Goal: Task Accomplishment & Management: Use online tool/utility

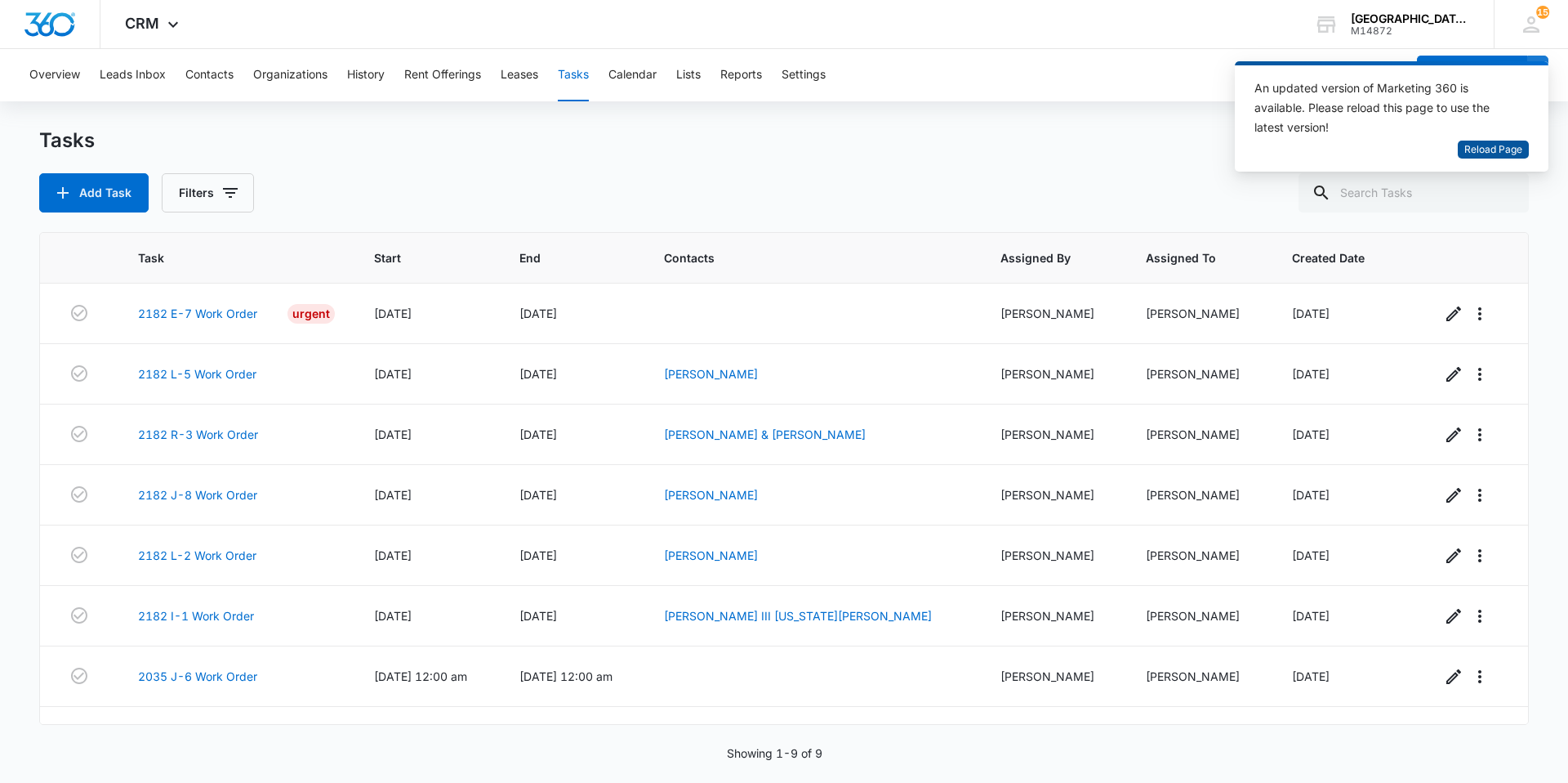
click at [1491, 145] on span "Reload Page" at bounding box center [1493, 150] width 58 height 16
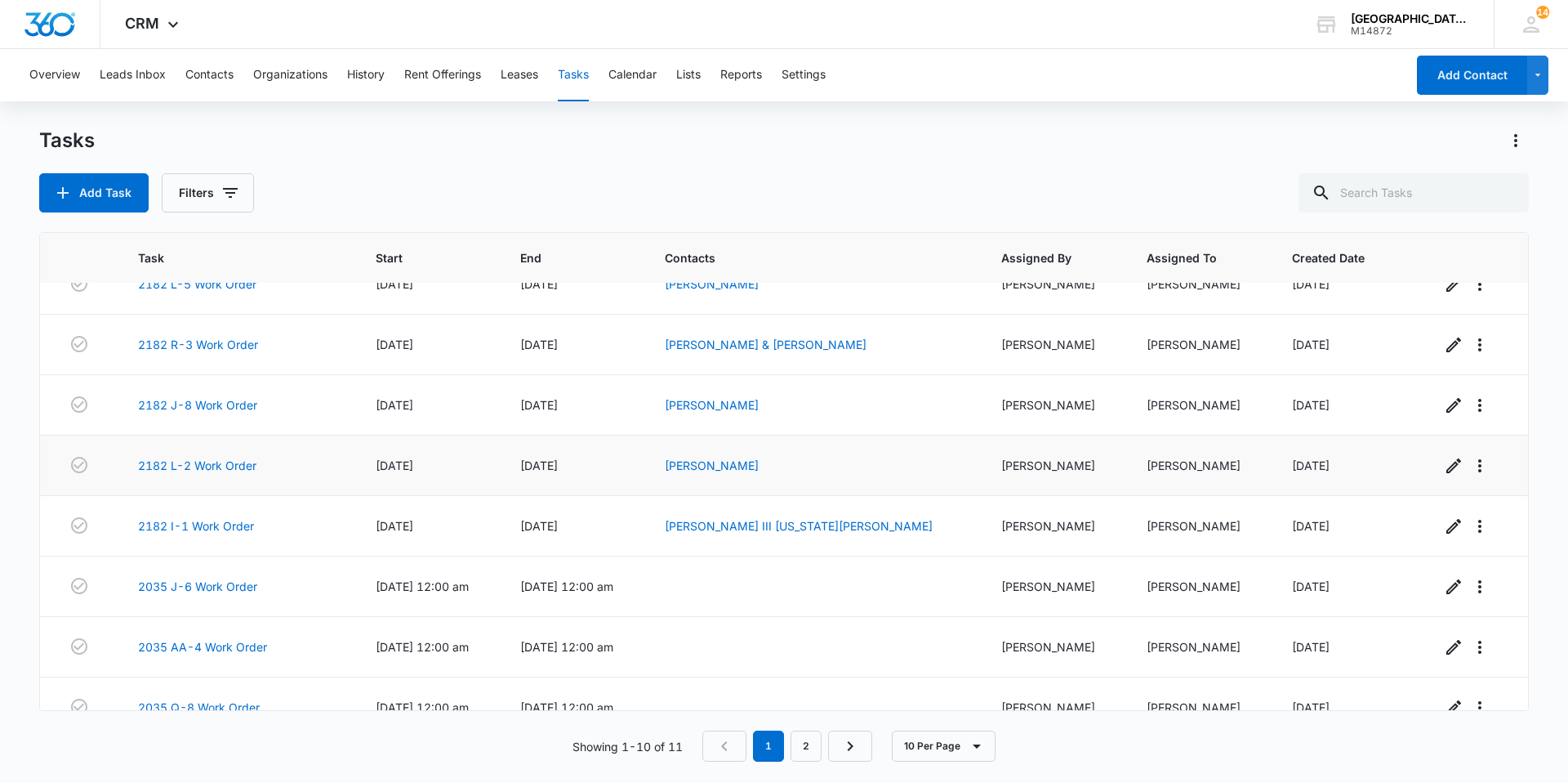
scroll to position [177, 0]
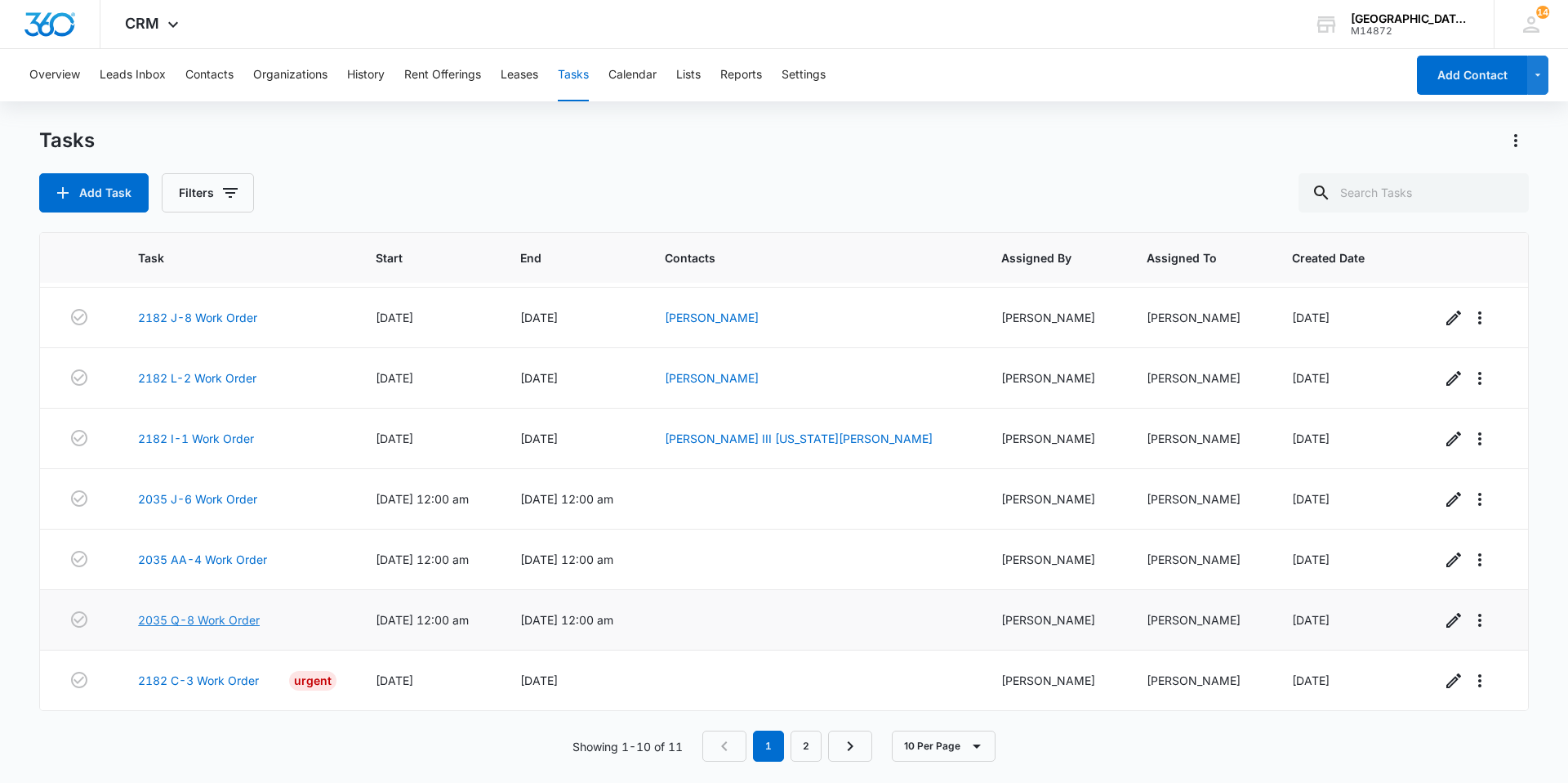
click at [184, 621] on link "2035 Q-8 Work Order" at bounding box center [199, 619] width 121 height 17
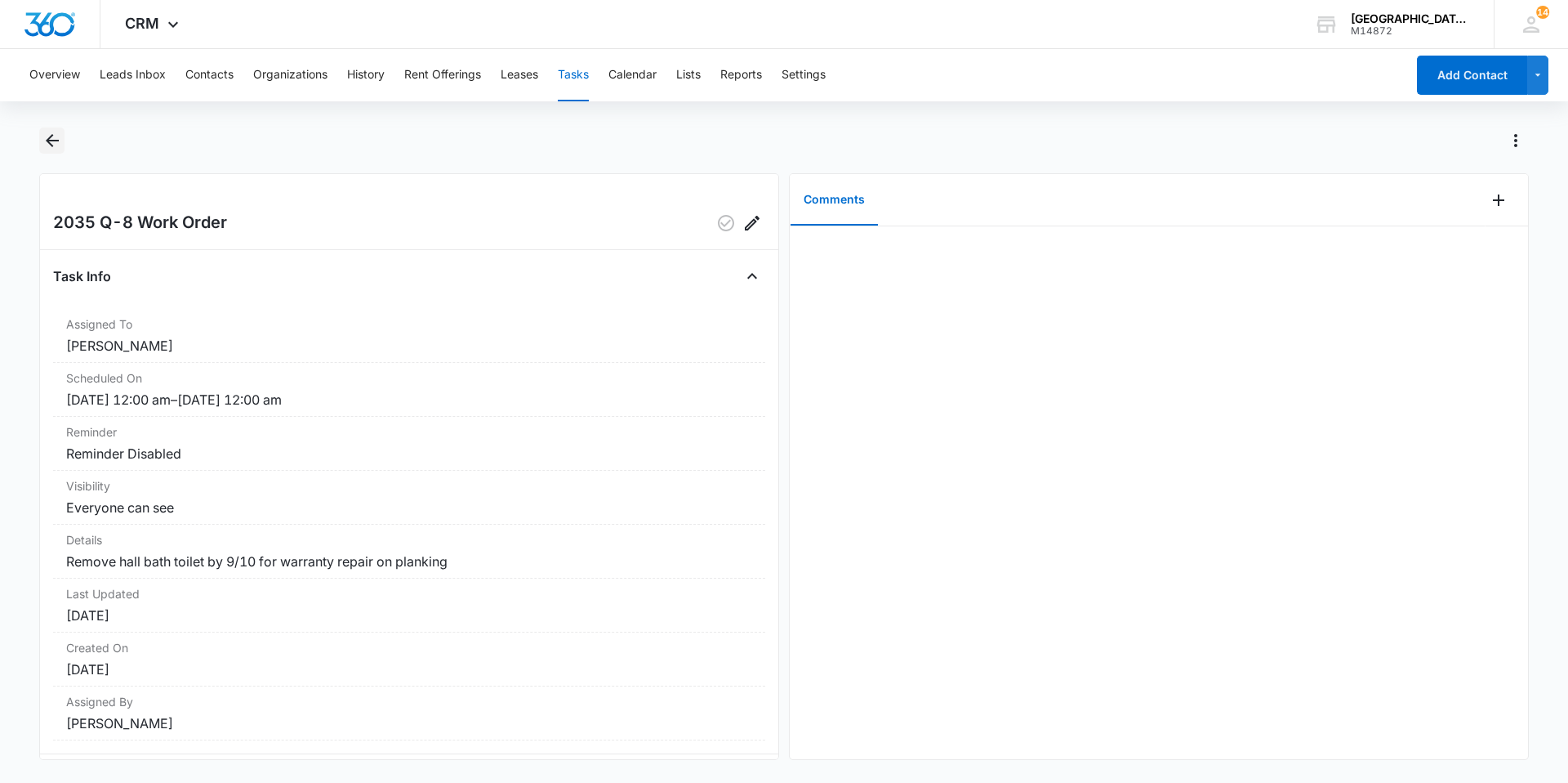
click at [43, 141] on icon "Back" at bounding box center [52, 140] width 19 height 19
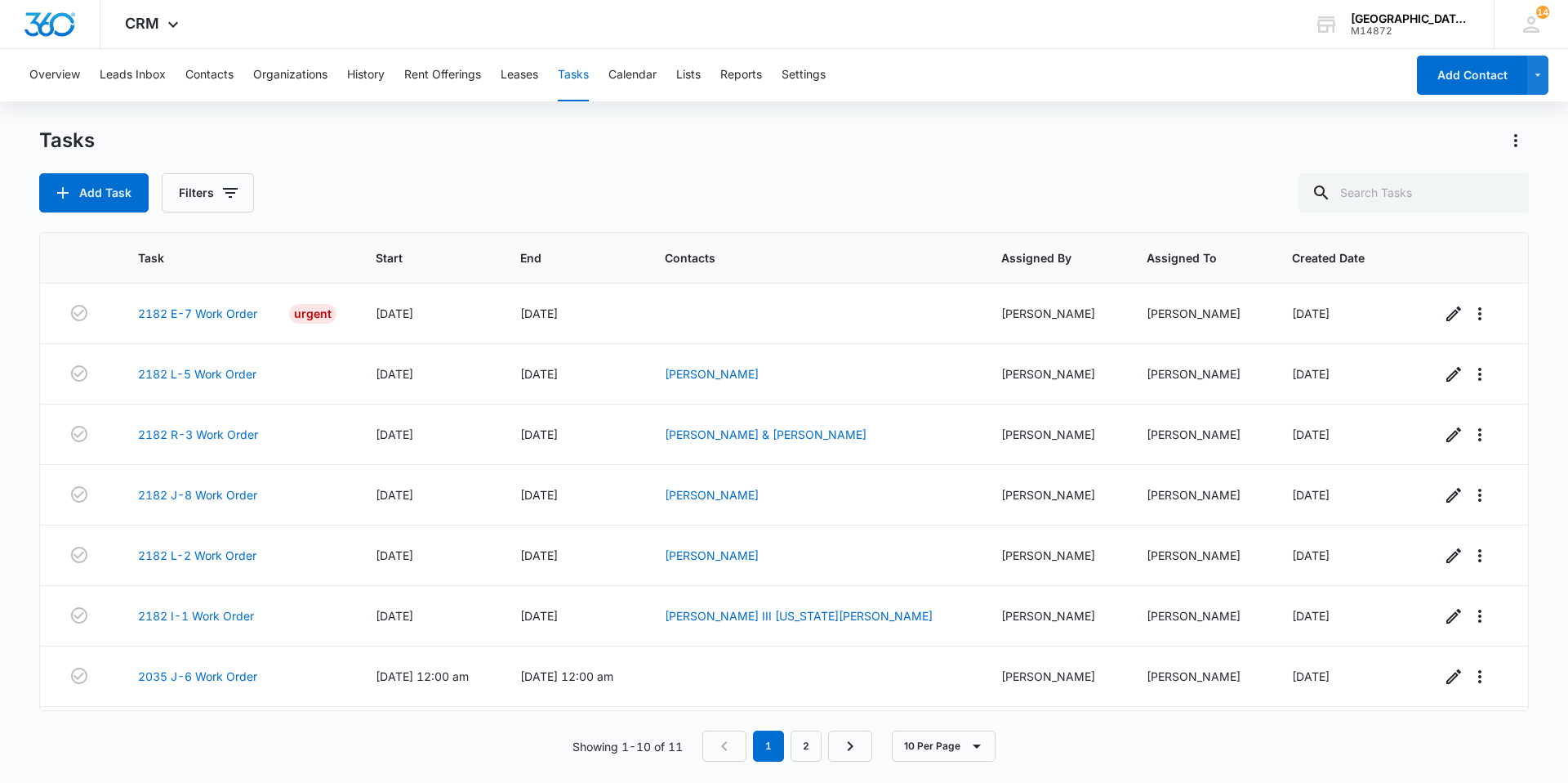
scroll to position [177, 0]
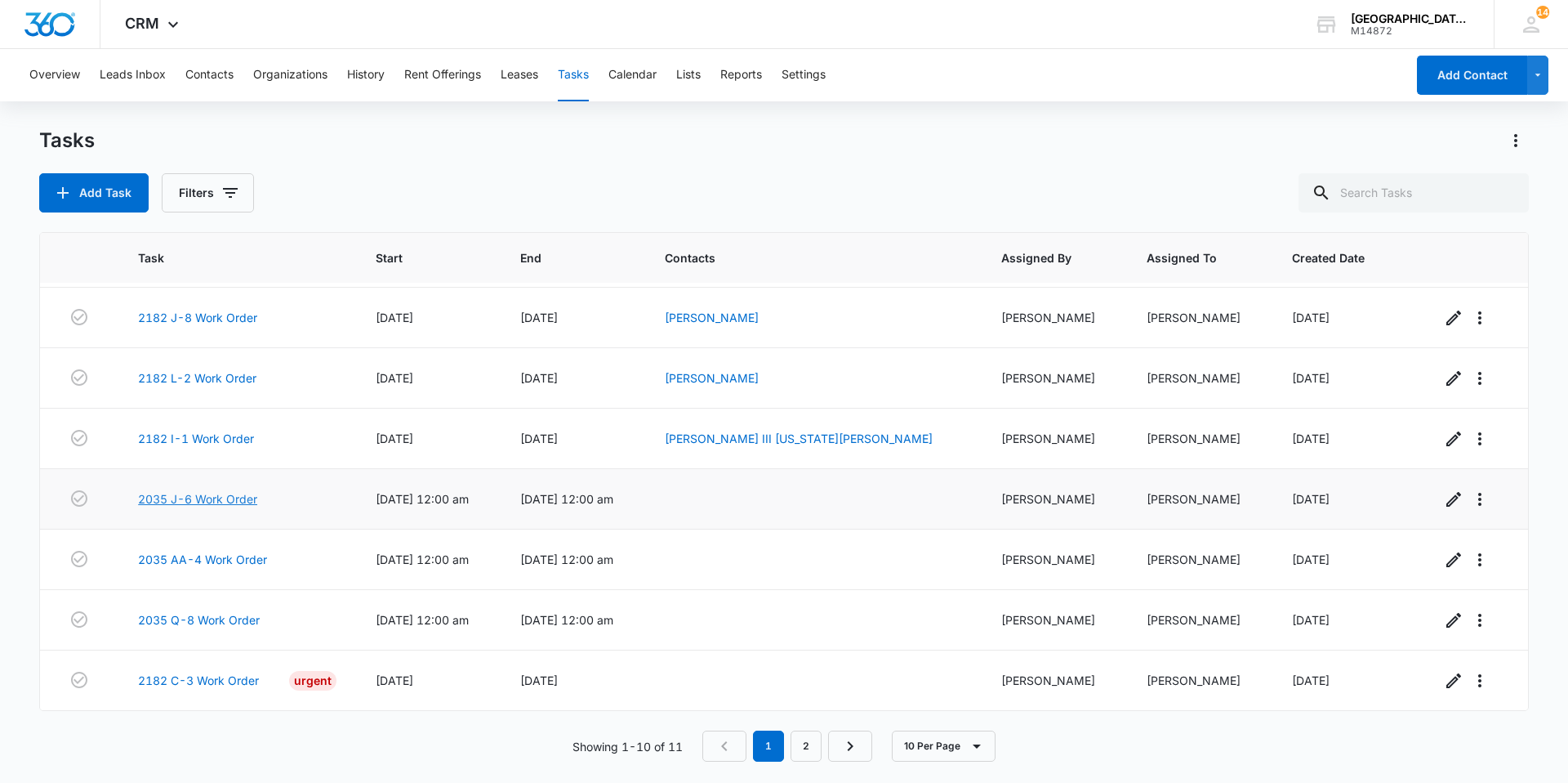
click at [195, 499] on link "2035 J-6 Work Order" at bounding box center [197, 499] width 119 height 17
